Goal: Find specific page/section: Find specific page/section

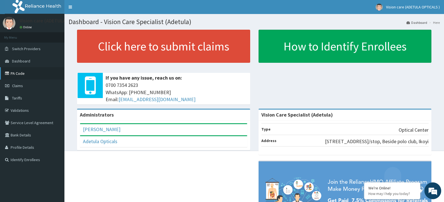
click at [22, 73] on link "PA Code" at bounding box center [32, 73] width 64 height 12
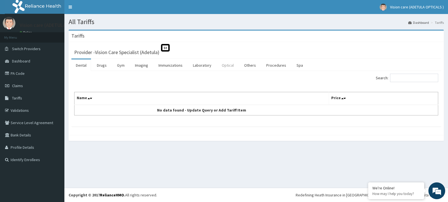
click at [228, 64] on link "Optical" at bounding box center [227, 65] width 21 height 12
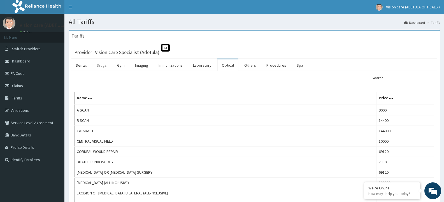
click at [102, 66] on link "Drugs" at bounding box center [101, 65] width 19 height 12
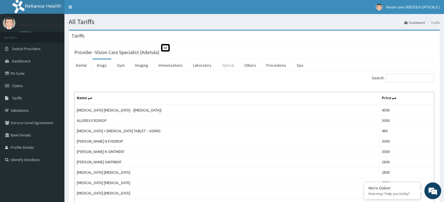
click at [228, 64] on link "Optical" at bounding box center [227, 65] width 21 height 12
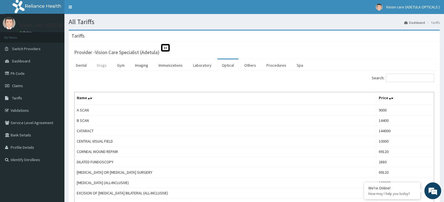
click at [102, 65] on link "Drugs" at bounding box center [101, 65] width 19 height 12
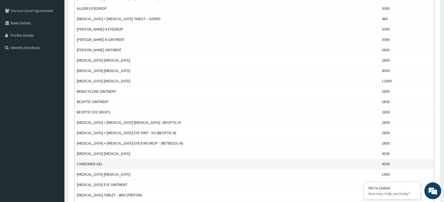
scroll to position [84, 0]
